Goal: Download file/media

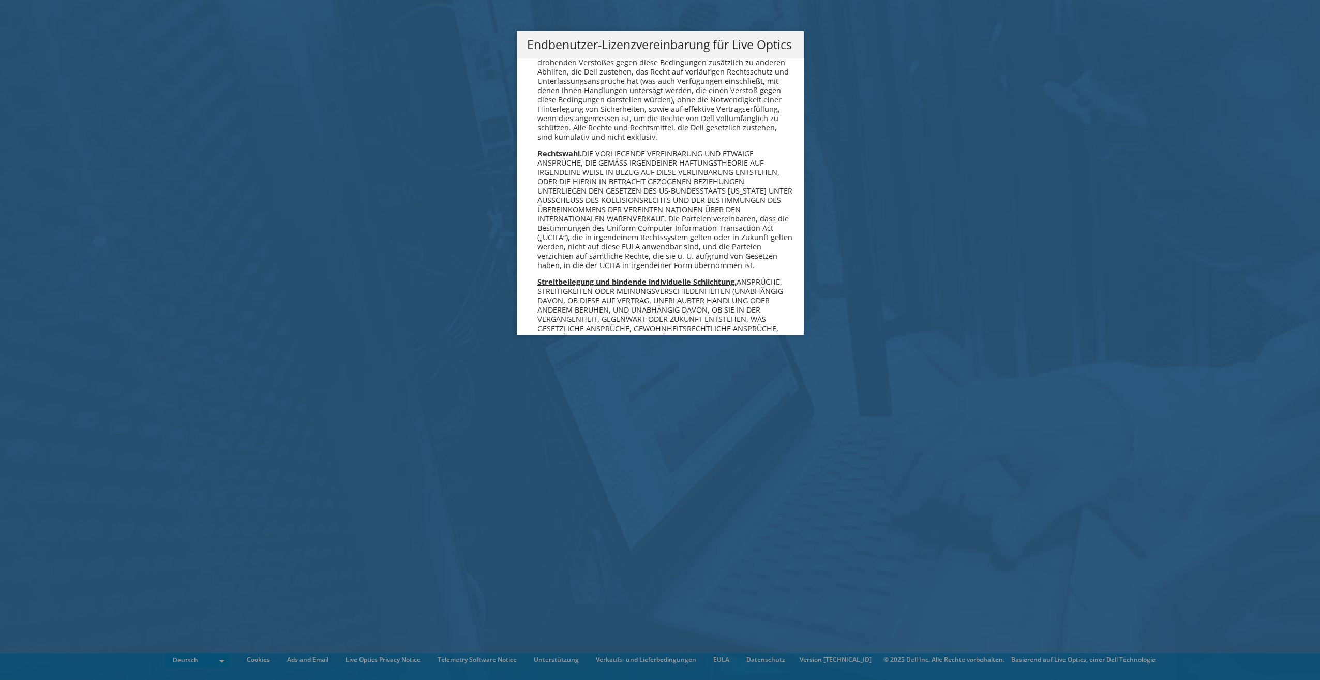
scroll to position [5084, 0]
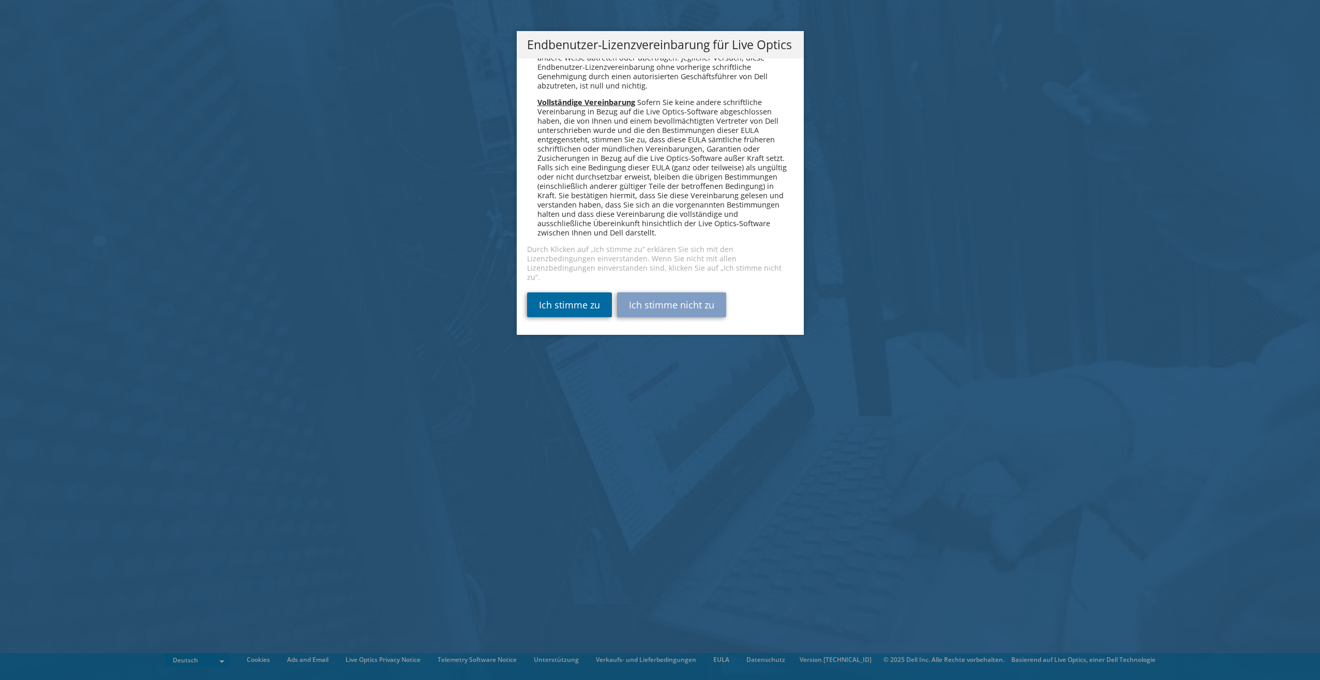
click at [510, 302] on link "Ich stimme zu" at bounding box center [569, 304] width 85 height 25
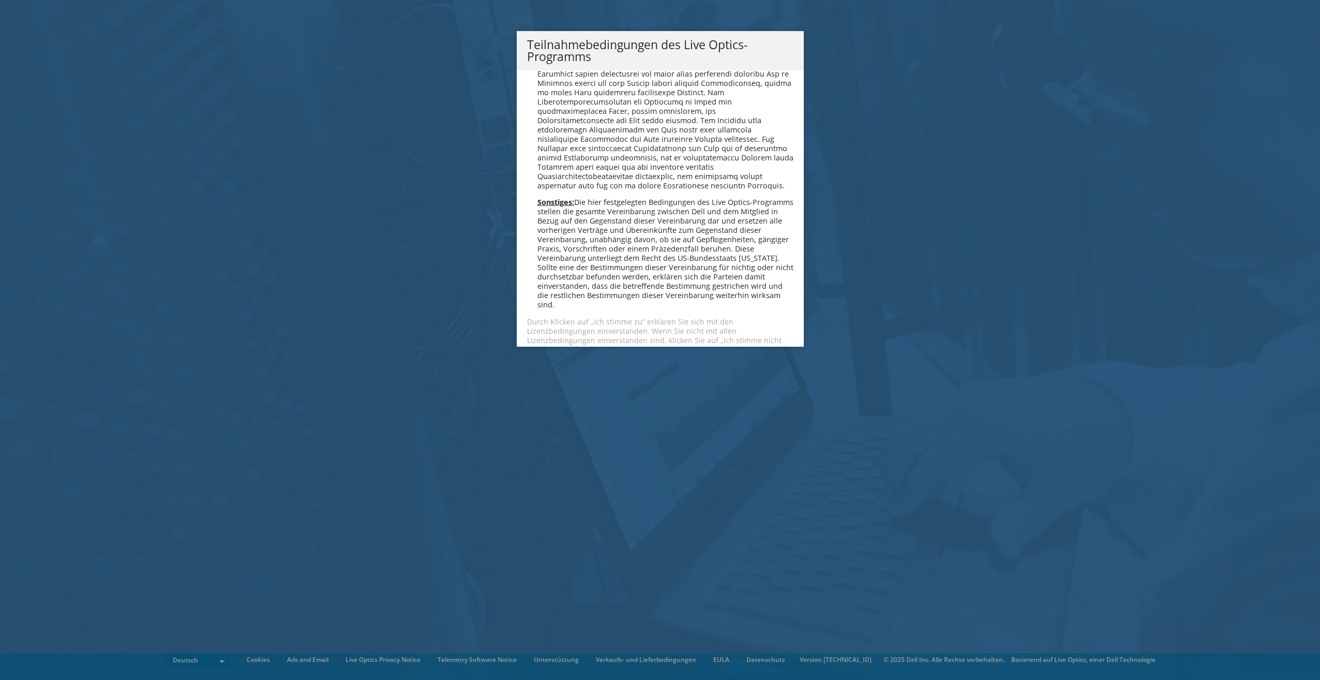
scroll to position [1011, 0]
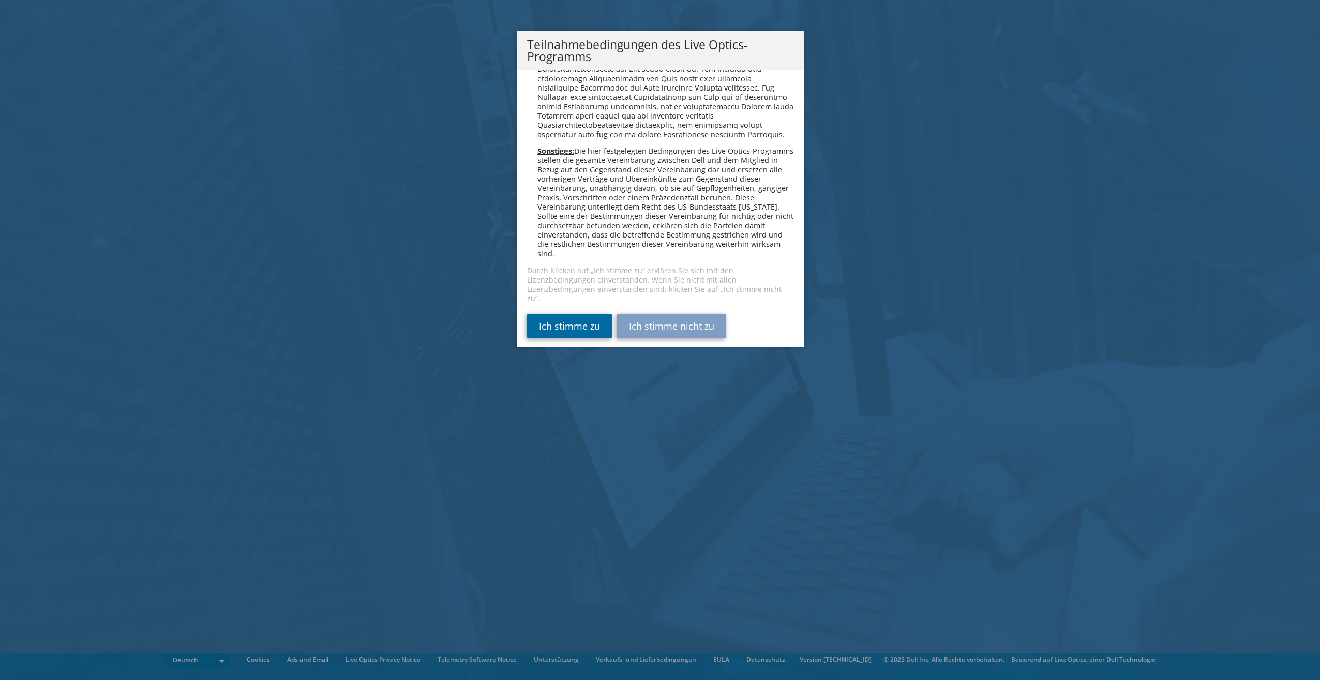
click at [557, 319] on link "Ich stimme zu" at bounding box center [569, 325] width 85 height 25
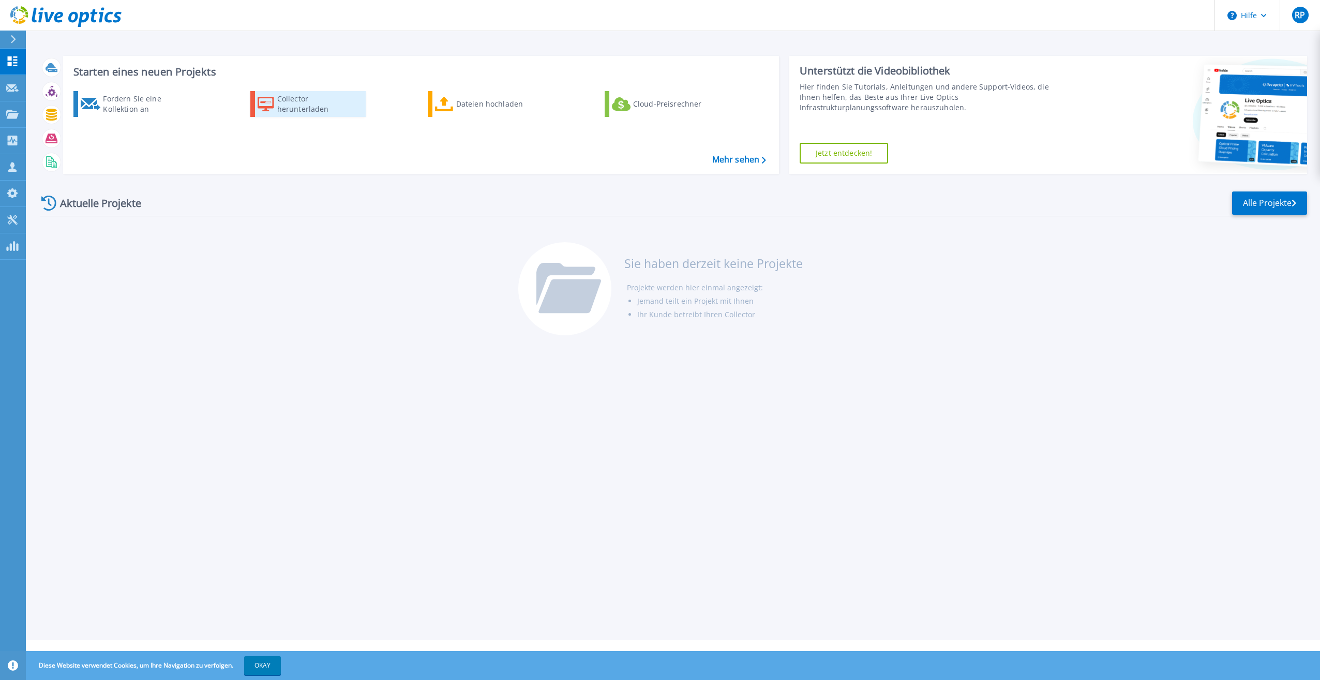
click at [310, 103] on div "Collector herunterladen" at bounding box center [318, 104] width 83 height 21
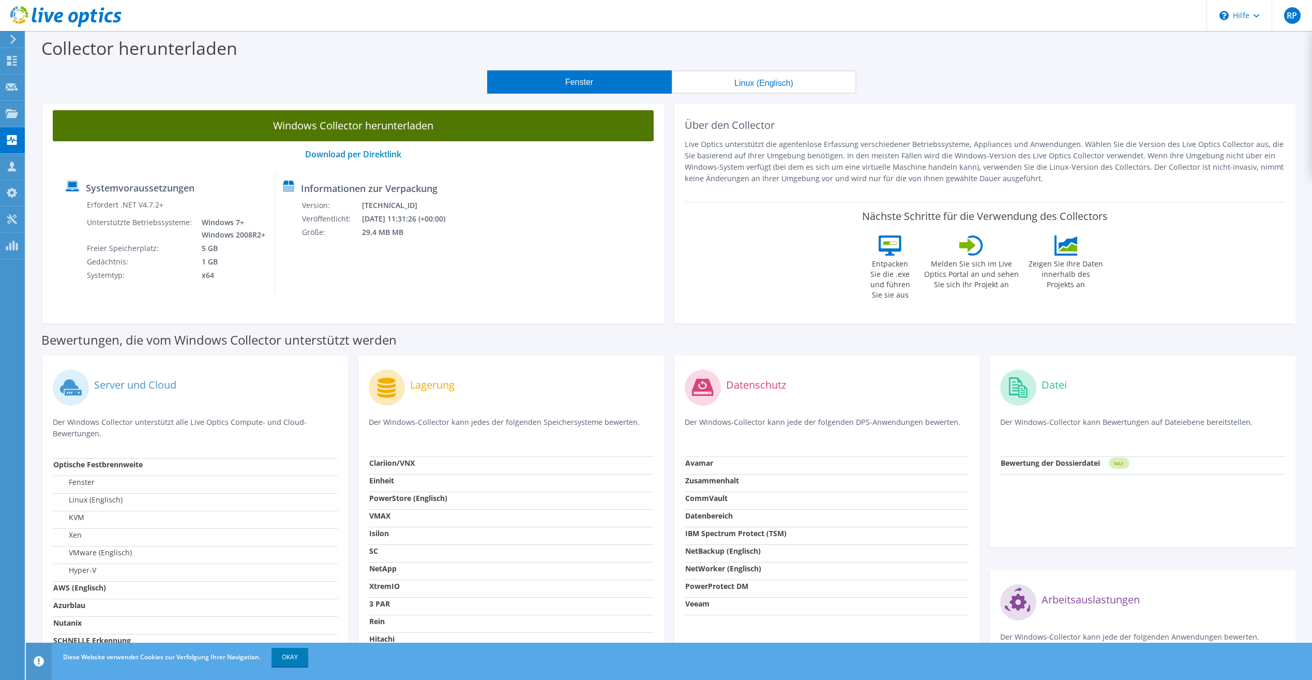
click at [449, 132] on link "Windows Collector herunterladen" at bounding box center [353, 125] width 601 height 31
